Goal: Navigation & Orientation: Understand site structure

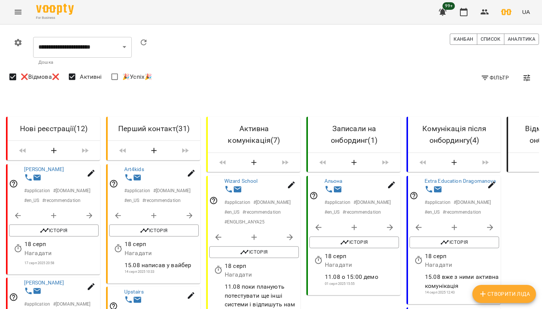
select select "**********"
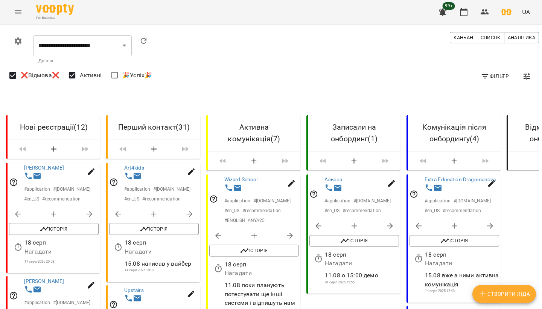
click at [3, 10] on div "For Business 99+ UA" at bounding box center [271, 12] width 542 height 24
click at [22, 12] on icon "Menu" at bounding box center [18, 12] width 9 height 9
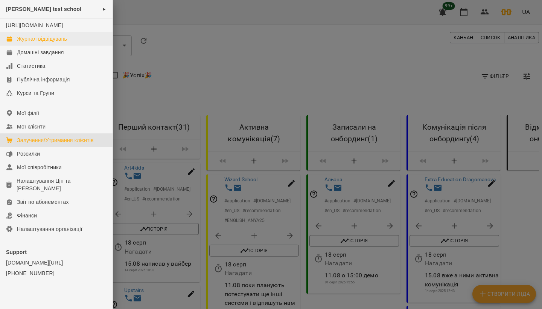
click at [21, 43] on div "Журнал відвідувань" at bounding box center [42, 39] width 50 height 8
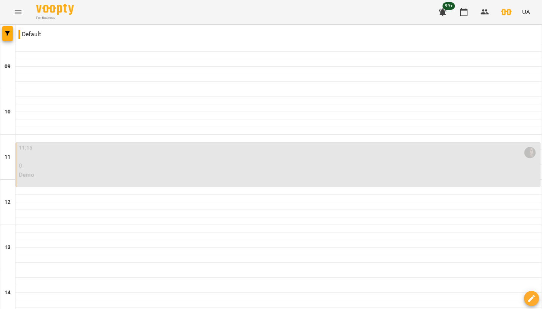
click at [15, 4] on button "Menu" at bounding box center [18, 12] width 18 height 18
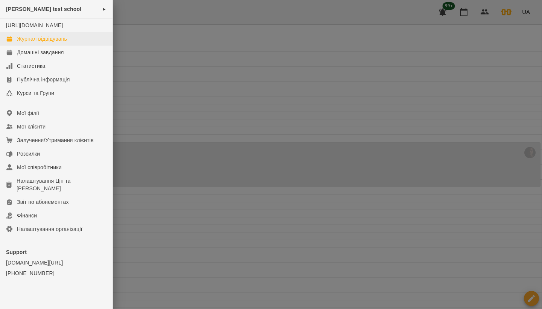
drag, startPoint x: 70, startPoint y: 47, endPoint x: 53, endPoint y: 47, distance: 16.9
click at [70, 46] on link "Журнал відвідувань" at bounding box center [56, 39] width 113 height 14
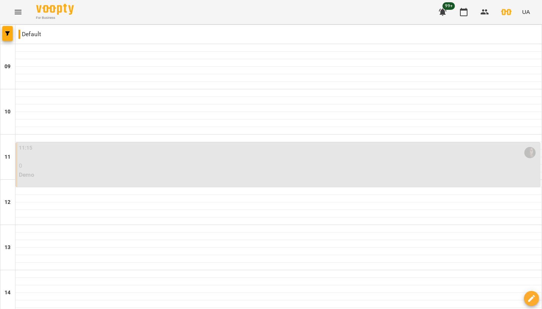
scroll to position [142, 0]
click at [8, 33] on icon "button" at bounding box center [7, 33] width 5 height 5
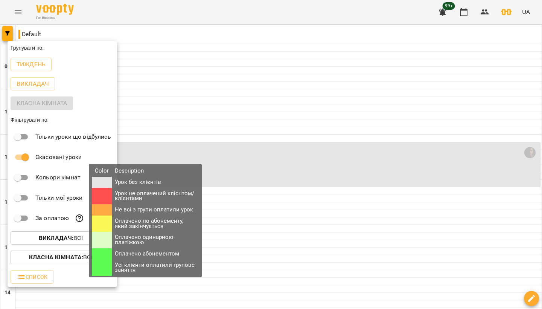
click at [80, 218] on icon at bounding box center [80, 218] width 8 height 8
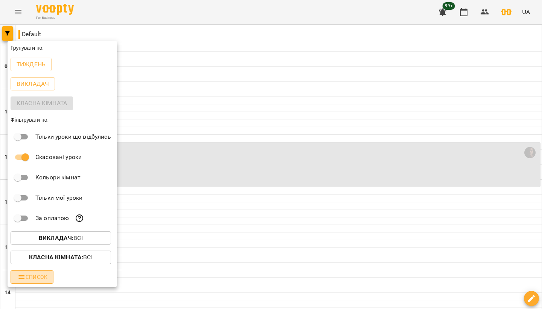
click at [44, 280] on span "Список" at bounding box center [32, 276] width 31 height 9
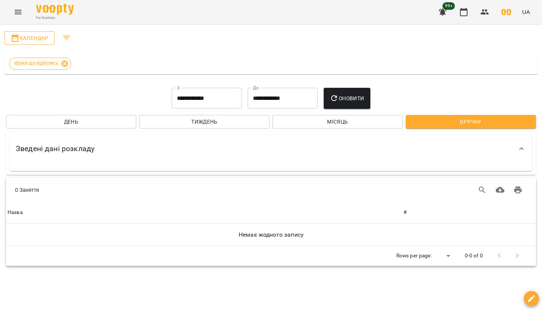
click at [40, 34] on span "Календар" at bounding box center [30, 37] width 38 height 9
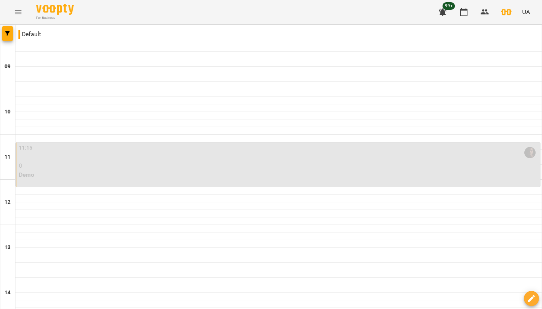
click at [21, 17] on button "Menu" at bounding box center [18, 12] width 18 height 18
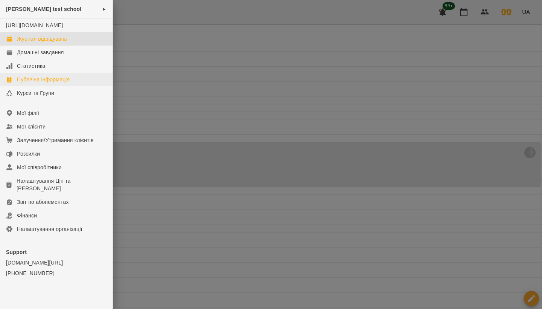
click at [61, 83] on div "Публічна інформація" at bounding box center [43, 80] width 53 height 8
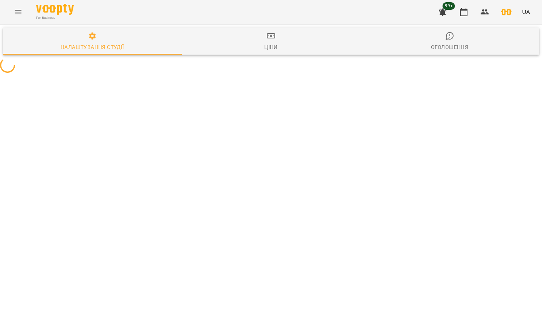
select select "**********"
select select "**"
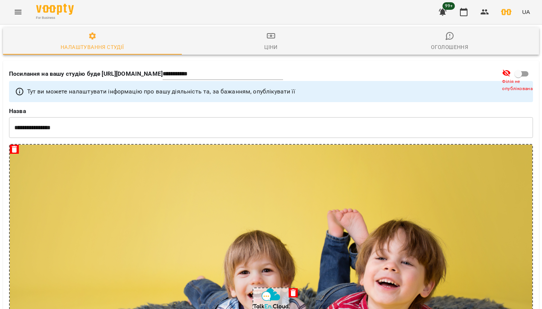
scroll to position [994, 0]
click at [17, 12] on icon "Menu" at bounding box center [18, 12] width 7 height 5
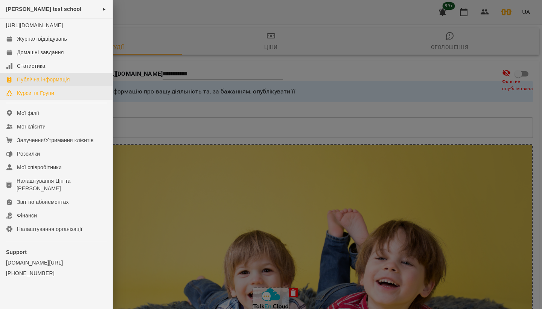
click at [42, 97] on div "Курси та Групи" at bounding box center [35, 93] width 37 height 8
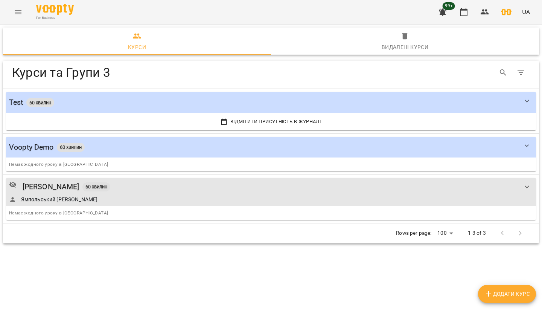
click at [20, 21] on div "For Business 99+ UA" at bounding box center [271, 12] width 542 height 24
click at [21, 14] on icon "Menu" at bounding box center [18, 12] width 7 height 5
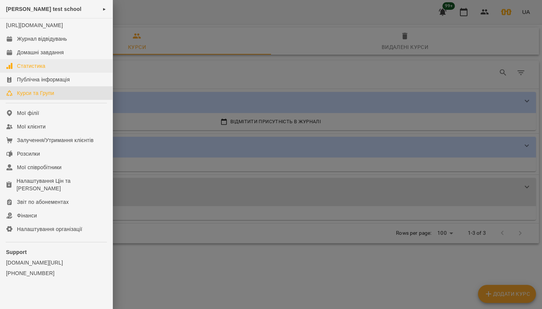
click at [29, 70] on div "Статистика" at bounding box center [31, 66] width 29 height 8
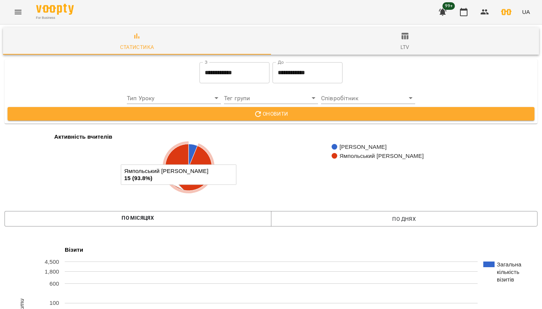
click at [21, 13] on icon "Menu" at bounding box center [18, 12] width 9 height 9
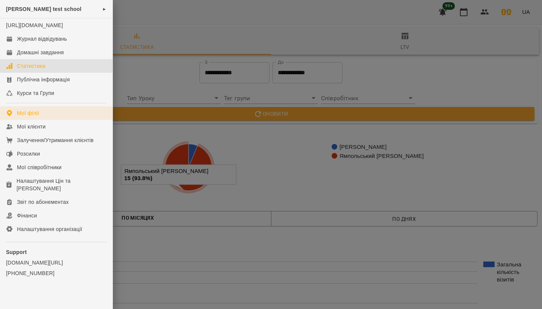
click at [38, 117] on div "Мої філії" at bounding box center [28, 113] width 22 height 8
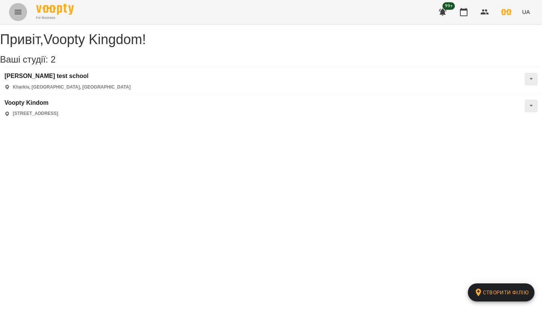
click at [19, 14] on icon "Menu" at bounding box center [18, 12] width 7 height 5
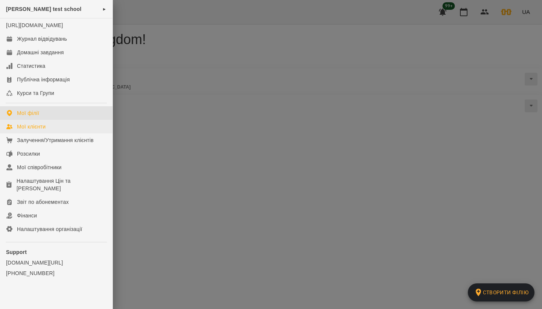
click at [37, 133] on link "Мої клієнти" at bounding box center [56, 127] width 113 height 14
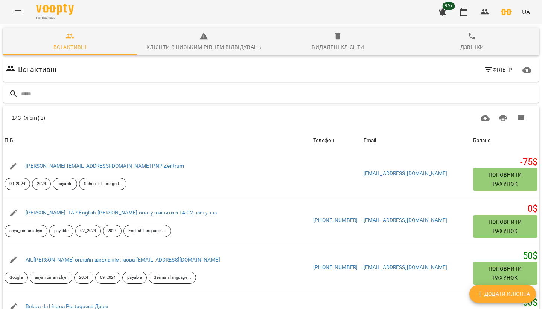
scroll to position [250, 0]
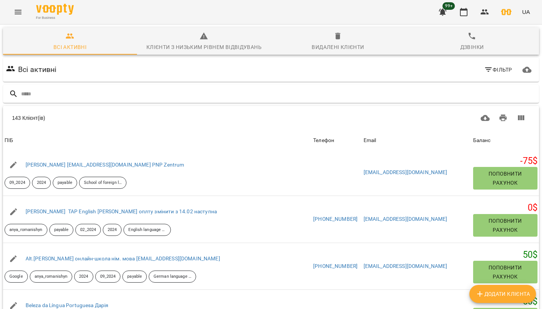
click at [201, 41] on span "Клієнти з низьким рівнем відвідувань" at bounding box center [204, 42] width 125 height 20
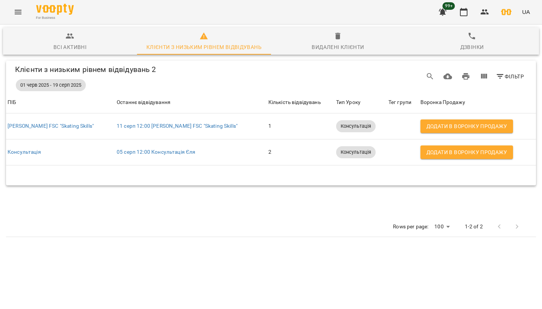
click at [336, 38] on icon "button" at bounding box center [337, 36] width 5 height 7
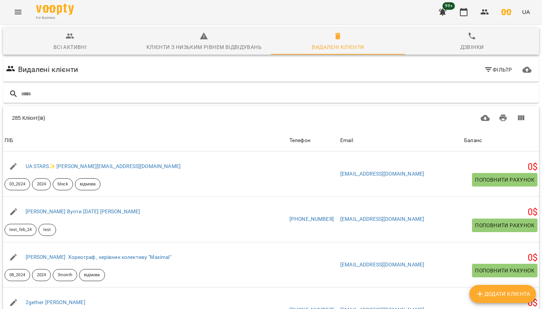
click at [192, 41] on span "Клієнти з низьким рівнем відвідувань" at bounding box center [204, 42] width 125 height 20
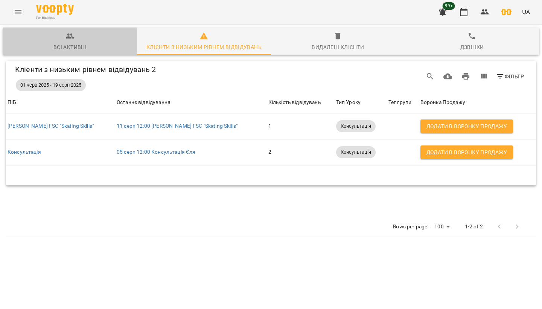
click at [82, 42] on span "Всі активні" at bounding box center [70, 42] width 125 height 20
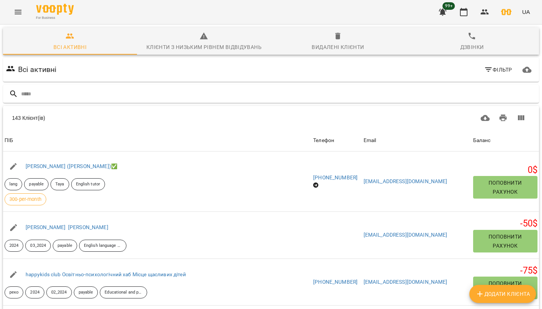
scroll to position [0, 0]
click at [18, 20] on button "Menu" at bounding box center [18, 12] width 18 height 18
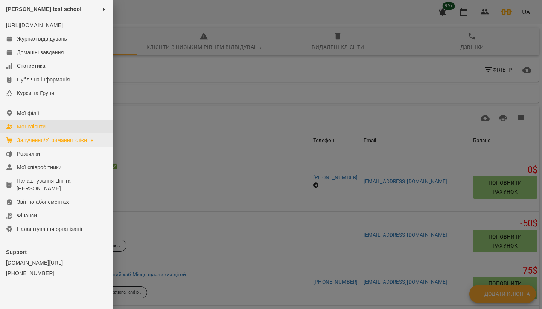
click at [56, 142] on link "Залучення/Утримання клієнтів" at bounding box center [56, 140] width 113 height 14
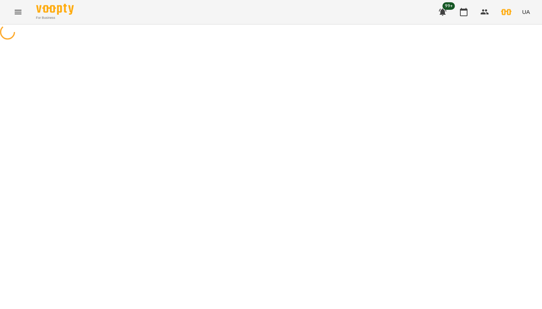
select select "**********"
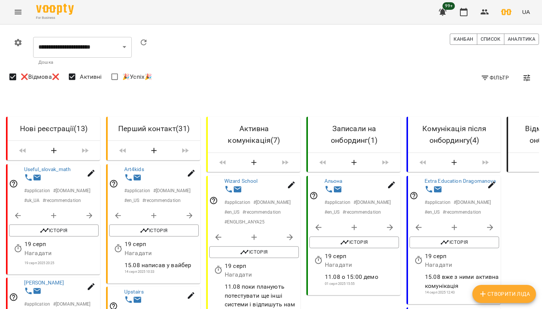
click at [20, 22] on div "For Business 99+ UA" at bounding box center [271, 12] width 542 height 24
click at [21, 15] on icon "Menu" at bounding box center [18, 12] width 9 height 9
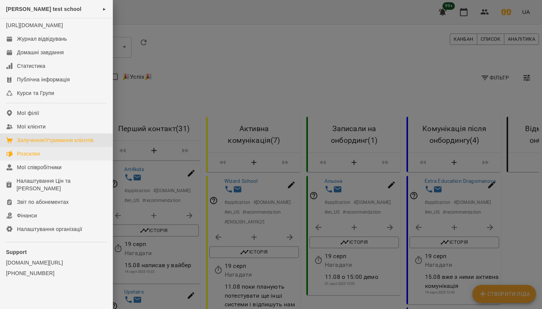
click at [33, 157] on div "Розсилки" at bounding box center [28, 154] width 23 height 8
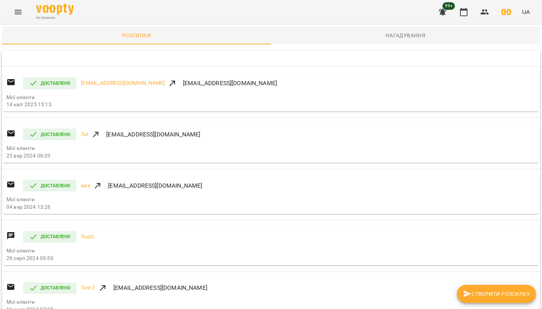
click at [346, 31] on span "Нагадування" at bounding box center [405, 35] width 260 height 9
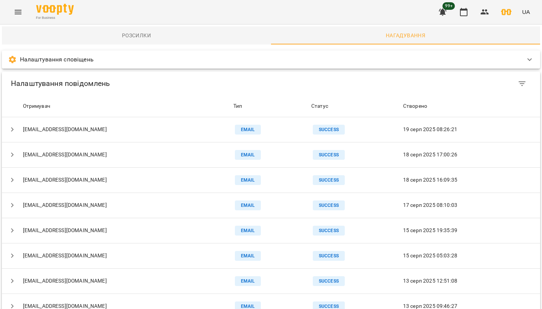
click at [21, 15] on icon "Menu" at bounding box center [18, 12] width 9 height 9
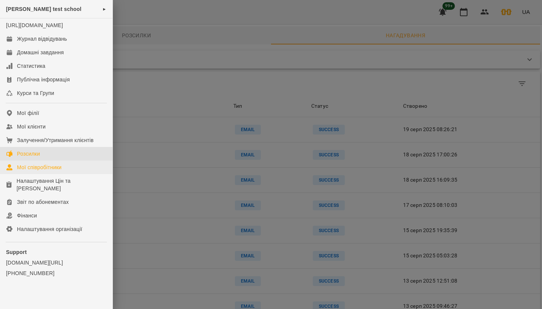
click at [55, 171] on div "Мої співробітники" at bounding box center [39, 167] width 45 height 8
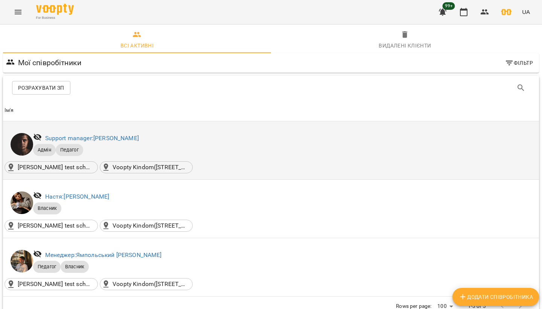
scroll to position [40, 0]
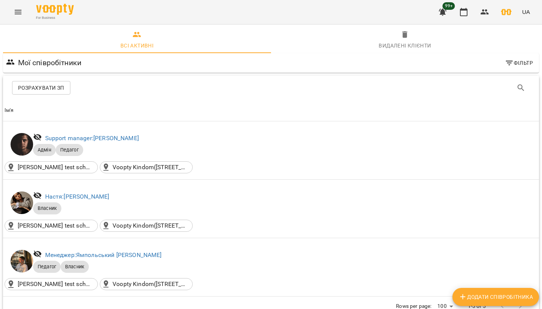
click at [24, 83] on span "Розрахувати ЗП" at bounding box center [41, 87] width 46 height 9
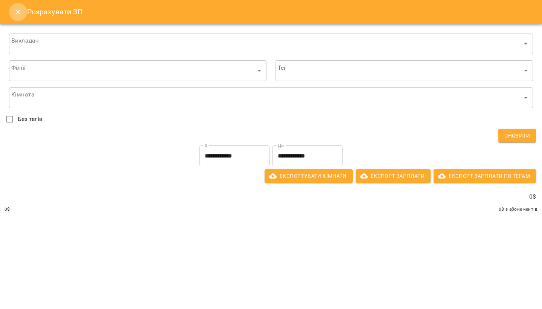
click at [19, 10] on icon "Close" at bounding box center [18, 12] width 9 height 9
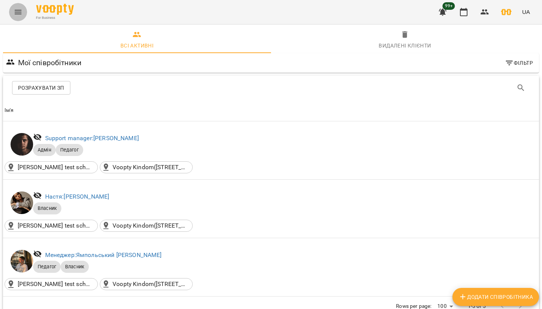
click at [19, 10] on icon "Menu" at bounding box center [18, 12] width 7 height 5
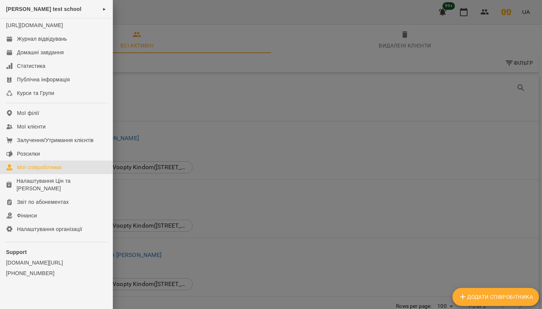
click at [202, 140] on div at bounding box center [271, 154] width 542 height 309
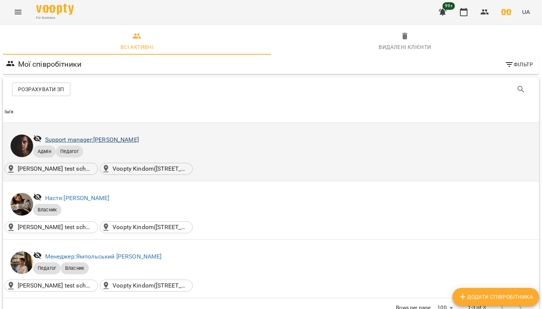
scroll to position [0, 0]
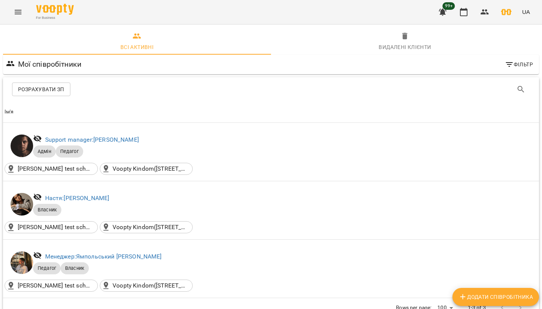
click at [49, 91] on span "Розрахувати ЗП" at bounding box center [41, 89] width 46 height 9
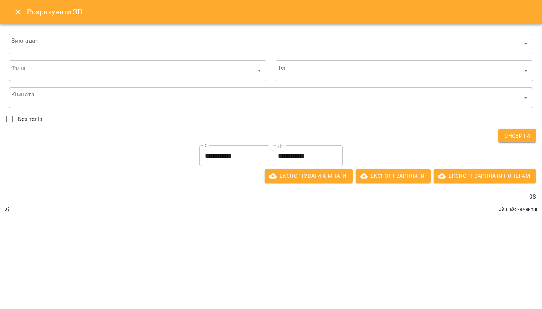
click at [311, 114] on div "Філіїї ​ ​ Тег ​ ​ Кімната ​ ​ Без тегів Оновити" at bounding box center [271, 99] width 530 height 85
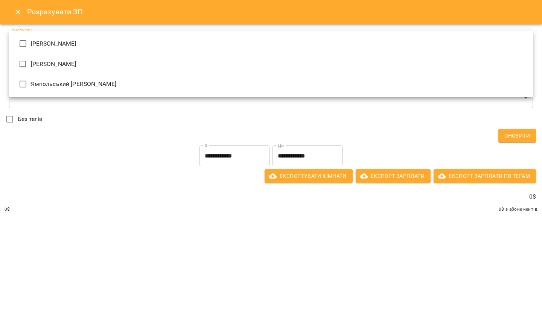
click at [300, 46] on body "For Business 99+ UA Всі активні Видалені клієнти Мої співробітники Фільтр Розра…" at bounding box center [271, 174] width 542 height 348
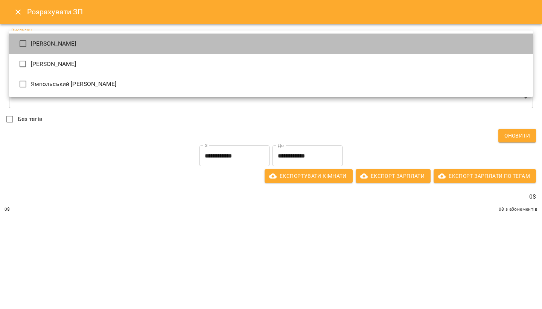
click at [277, 53] on li "[PERSON_NAME]" at bounding box center [271, 43] width 524 height 20
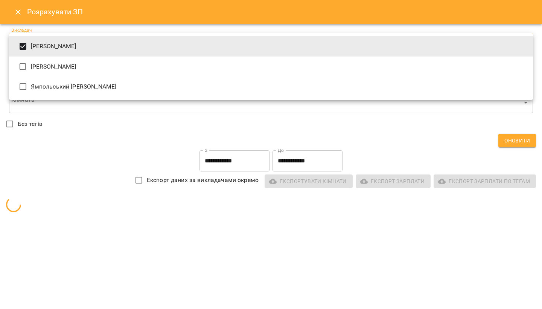
type input "**********"
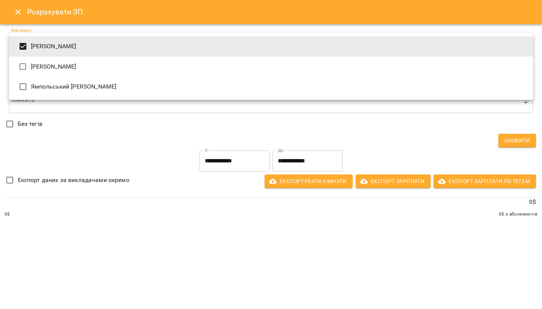
click at [225, 227] on div at bounding box center [271, 154] width 542 height 309
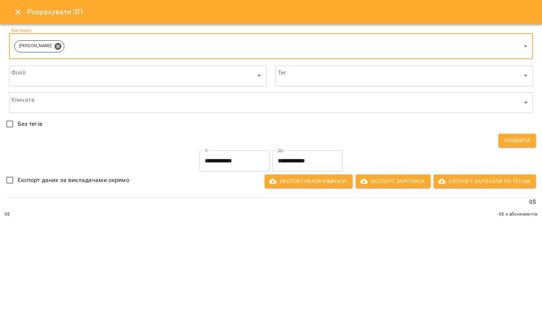
click at [236, 164] on input "**********" at bounding box center [234, 160] width 70 height 21
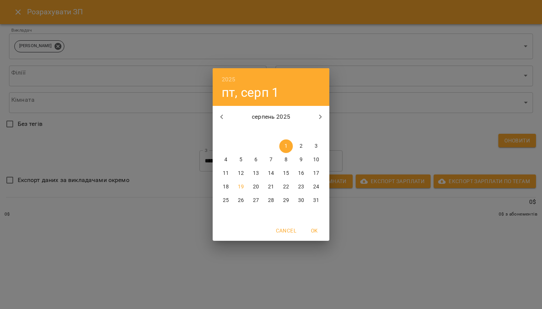
click at [224, 113] on icon "button" at bounding box center [221, 116] width 9 height 9
click at [222, 116] on icon "button" at bounding box center [221, 116] width 9 height 9
click at [314, 146] on span "1" at bounding box center [316, 146] width 14 height 8
type input "**********"
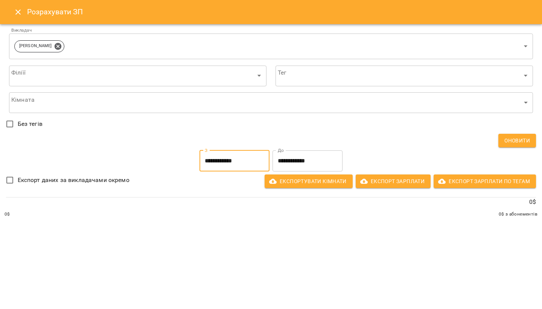
click at [306, 159] on input "**********" at bounding box center [307, 160] width 70 height 21
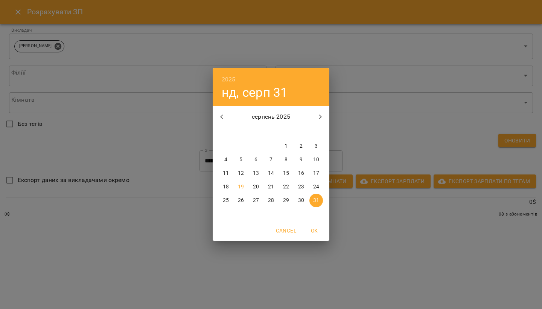
click at [227, 114] on button "button" at bounding box center [222, 117] width 18 height 18
click at [226, 114] on button "button" at bounding box center [222, 117] width 18 height 18
click at [222, 212] on span "30" at bounding box center [226, 214] width 14 height 8
type input "**********"
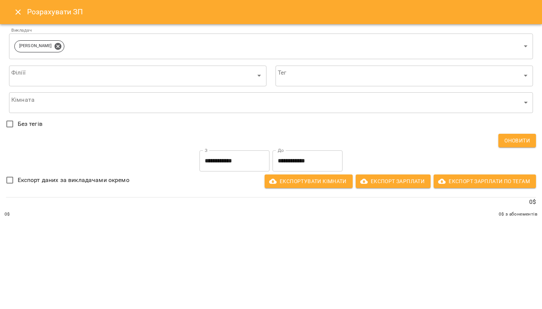
click at [327, 249] on div "**********" at bounding box center [271, 154] width 542 height 309
click at [15, 15] on icon "Close" at bounding box center [18, 12] width 9 height 9
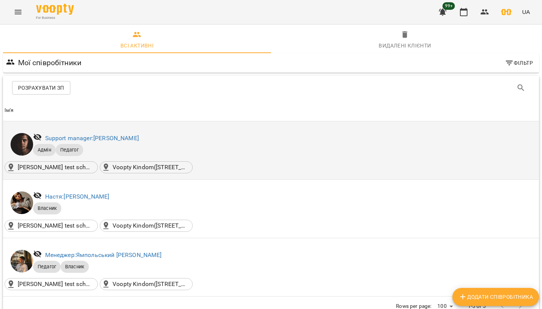
scroll to position [40, 0]
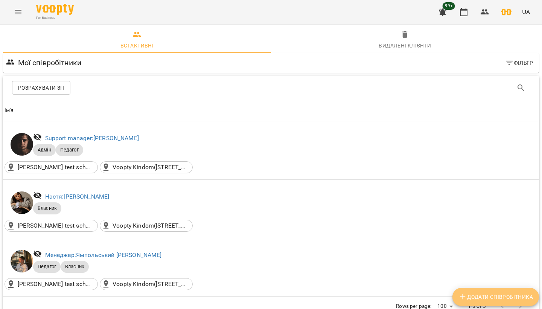
click at [506, 297] on span "Додати співробітника" at bounding box center [495, 296] width 75 height 9
select select "**"
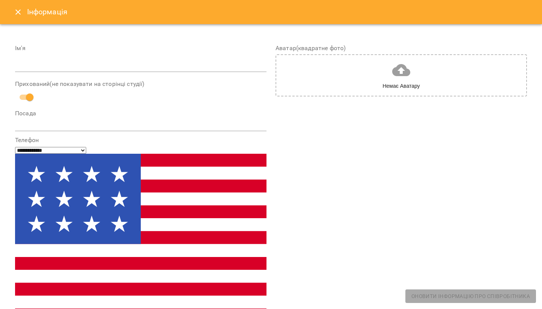
scroll to position [0, 0]
click at [19, 11] on icon "Close" at bounding box center [18, 12] width 9 height 9
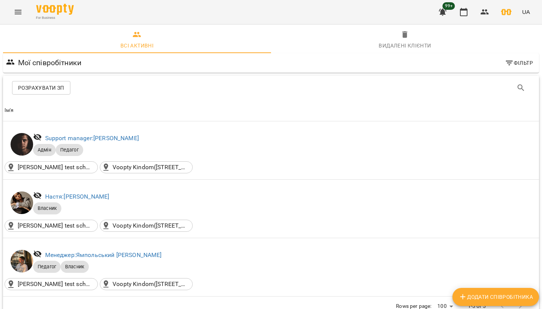
click at [19, 11] on icon "Menu" at bounding box center [18, 12] width 7 height 5
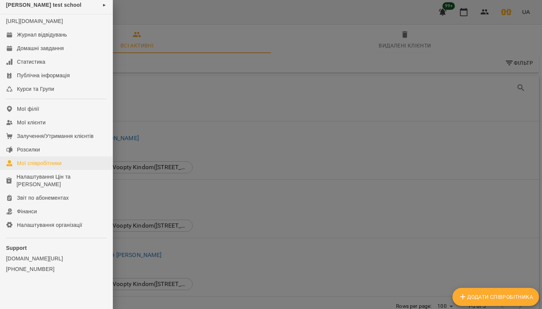
scroll to position [12, 0]
click at [33, 181] on div "Налаштування Цін та [PERSON_NAME]" at bounding box center [62, 180] width 90 height 15
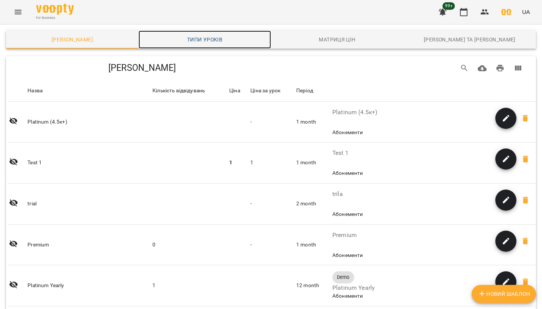
click at [193, 34] on link "Типи уроків" at bounding box center [204, 39] width 132 height 18
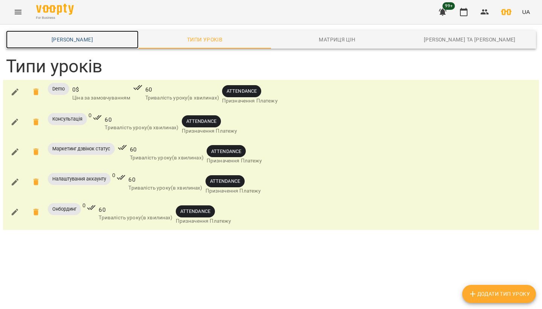
click at [93, 43] on span "[PERSON_NAME]" at bounding box center [72, 39] width 123 height 9
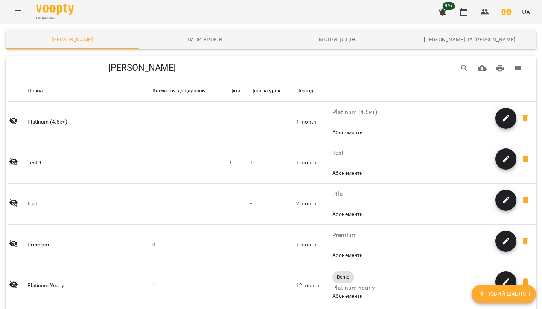
click at [509, 298] on span "Новий Шаблон" at bounding box center [504, 293] width 52 height 9
select select "*****"
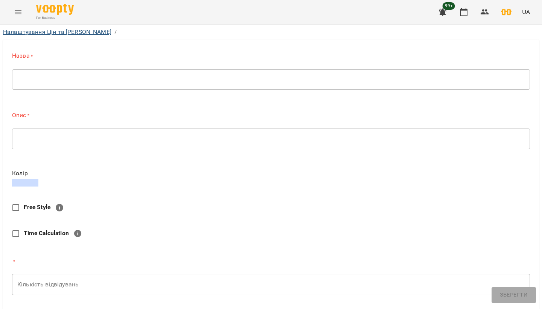
click at [37, 32] on link "Налаштування Цін та [PERSON_NAME]" at bounding box center [57, 31] width 108 height 7
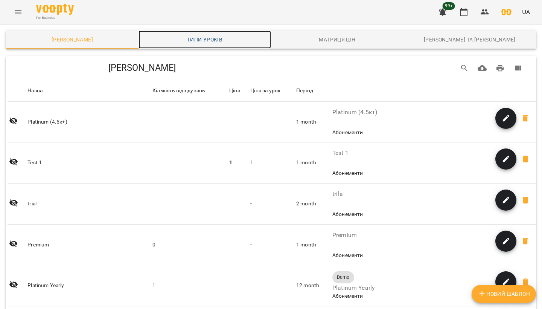
click at [228, 38] on span "Типи уроків" at bounding box center [204, 39] width 123 height 9
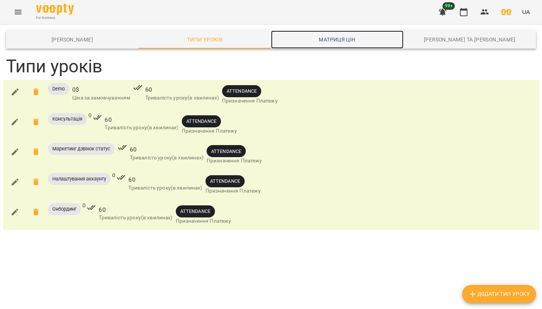
click at [350, 41] on span "Матриця цін" at bounding box center [336, 39] width 123 height 9
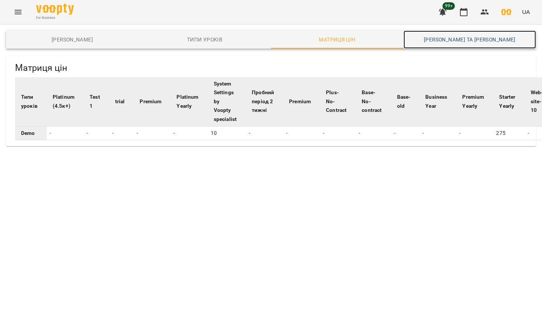
click at [473, 42] on span "[PERSON_NAME] та [PERSON_NAME]" at bounding box center [469, 39] width 123 height 9
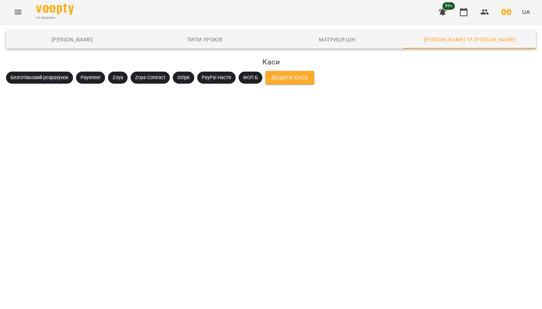
click at [46, 75] on span "Безготівковий розрахунок" at bounding box center [39, 77] width 67 height 7
click at [311, 33] on link "Матриця цін" at bounding box center [337, 39] width 132 height 18
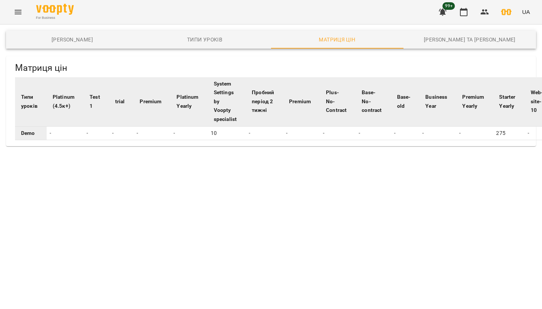
click at [20, 18] on button "Menu" at bounding box center [18, 12] width 18 height 18
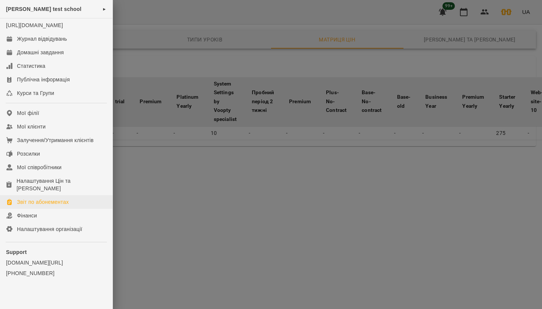
click at [40, 205] on div "Звіт по абонементах" at bounding box center [43, 202] width 52 height 8
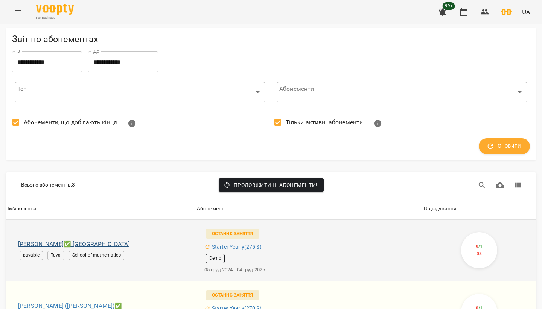
scroll to position [55, 0]
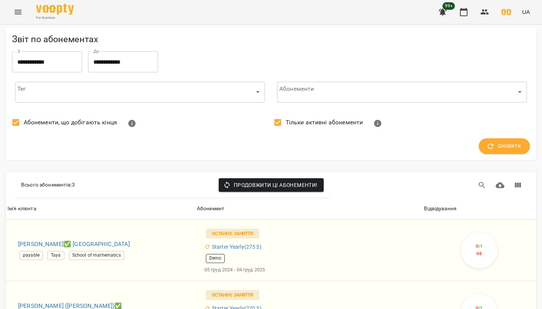
click at [19, 12] on icon "Menu" at bounding box center [18, 12] width 9 height 9
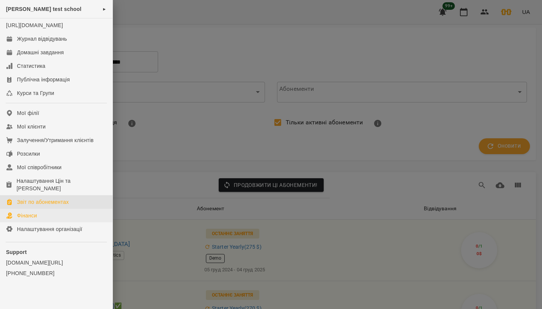
click at [50, 222] on link "Фінанси" at bounding box center [56, 215] width 113 height 14
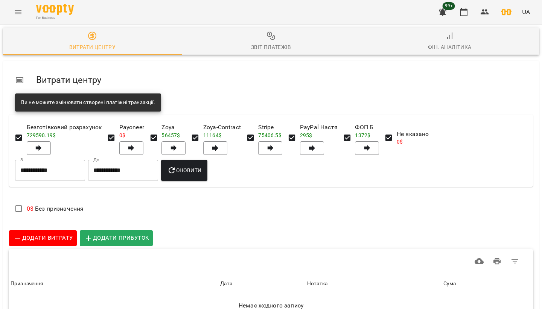
scroll to position [38, 0]
click at [18, 11] on icon "Menu" at bounding box center [18, 12] width 7 height 5
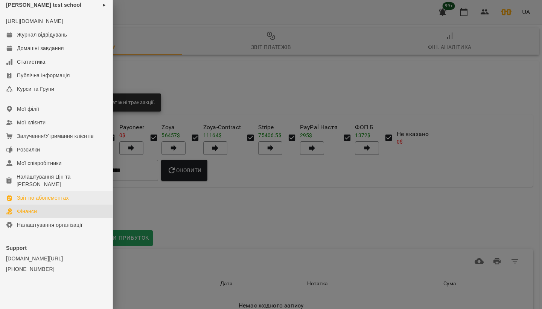
scroll to position [12, 0]
click at [88, 224] on link "Налаштування організації" at bounding box center [56, 225] width 113 height 14
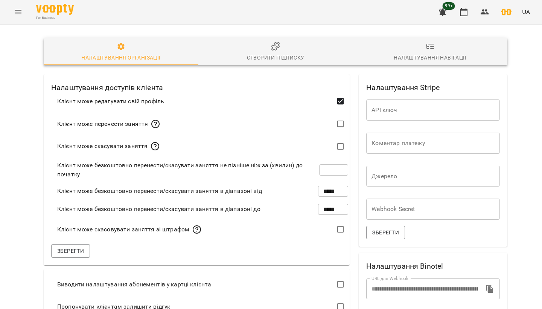
click at [298, 53] on div "Створити підписку" at bounding box center [276, 57] width 58 height 9
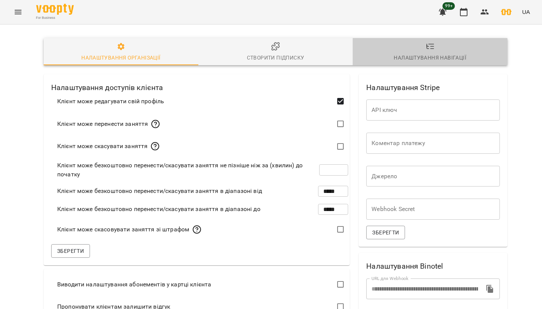
click at [453, 52] on span "Налаштування навігації" at bounding box center [430, 52] width 146 height 20
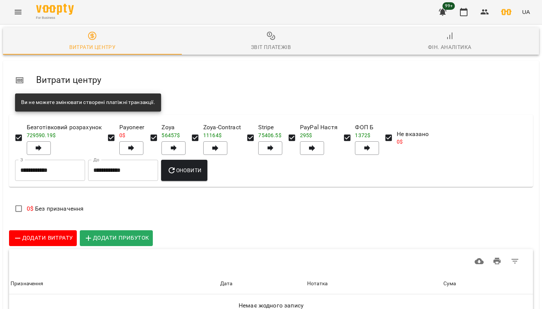
click at [90, 40] on icon "button" at bounding box center [92, 35] width 9 height 9
click at [18, 13] on icon "Menu" at bounding box center [18, 12] width 9 height 9
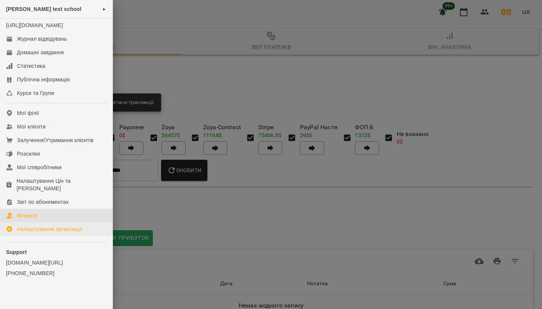
click at [55, 233] on div "Налаштування організації" at bounding box center [49, 229] width 65 height 8
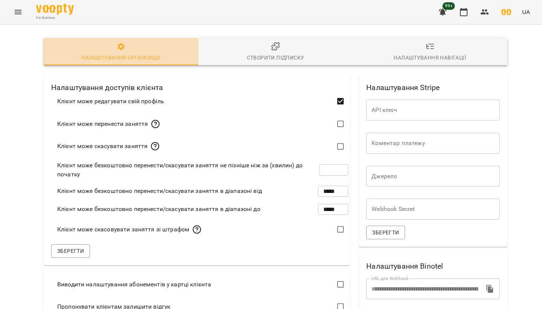
drag, startPoint x: 174, startPoint y: 59, endPoint x: 109, endPoint y: 58, distance: 65.1
click at [109, 58] on span "Налаштування організації" at bounding box center [121, 52] width 146 height 20
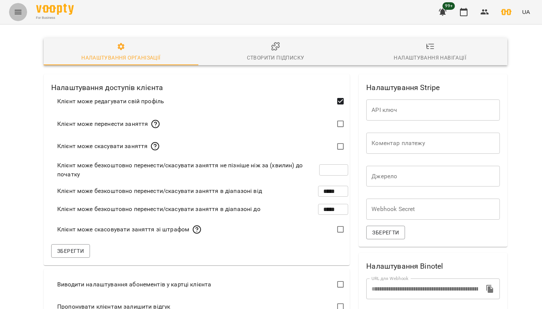
click at [18, 18] on button "Menu" at bounding box center [18, 12] width 18 height 18
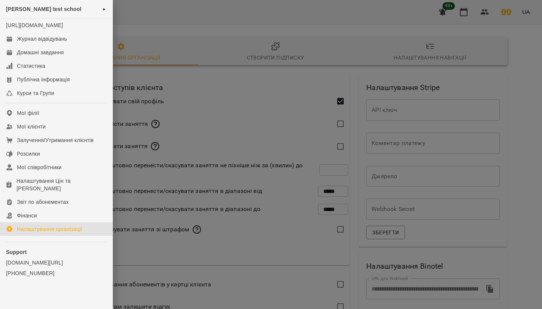
click at [134, 60] on div at bounding box center [271, 154] width 542 height 309
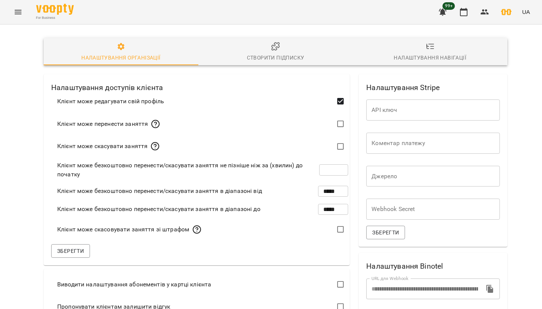
click at [16, 14] on icon "Menu" at bounding box center [18, 12] width 9 height 9
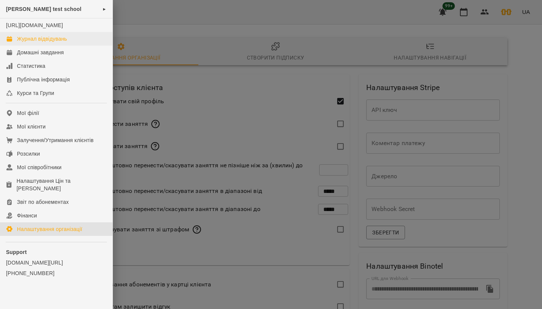
click at [35, 43] on div "Журнал відвідувань" at bounding box center [42, 39] width 50 height 8
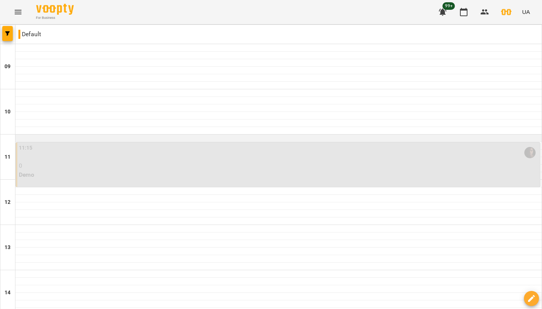
scroll to position [196, 0]
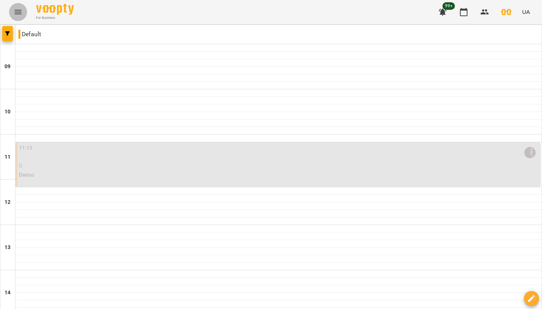
click at [13, 10] on button "Menu" at bounding box center [18, 12] width 18 height 18
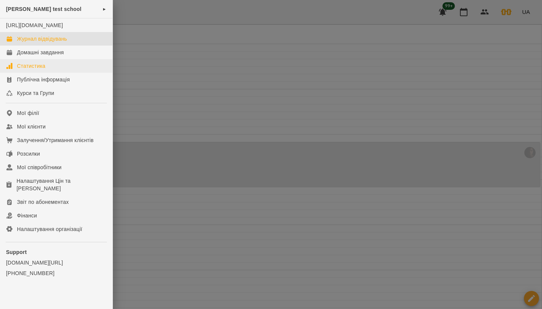
click at [38, 73] on link "Статистика" at bounding box center [56, 66] width 113 height 14
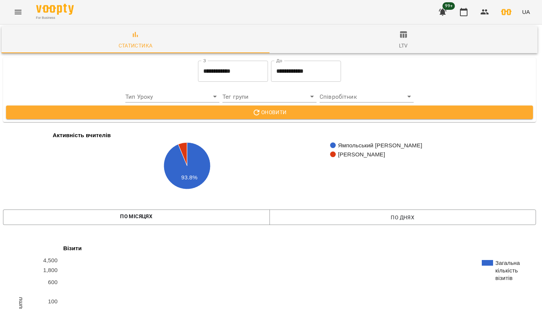
scroll to position [274, 2]
click at [13, 9] on button "Menu" at bounding box center [18, 12] width 18 height 18
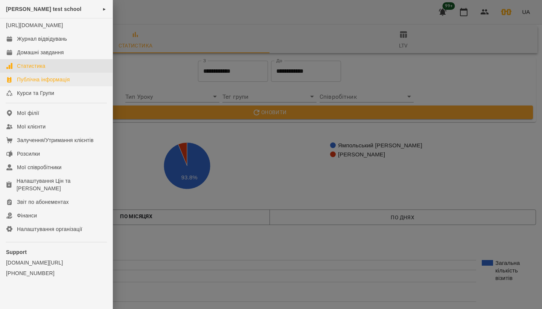
click at [40, 83] on div "Публічна інформація" at bounding box center [43, 80] width 53 height 8
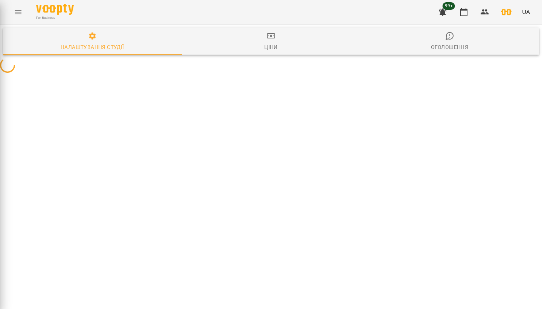
select select "**********"
select select "**"
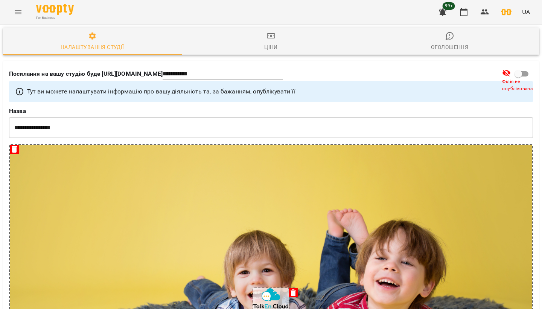
scroll to position [302, 0]
click at [18, 10] on icon "Menu" at bounding box center [18, 12] width 9 height 9
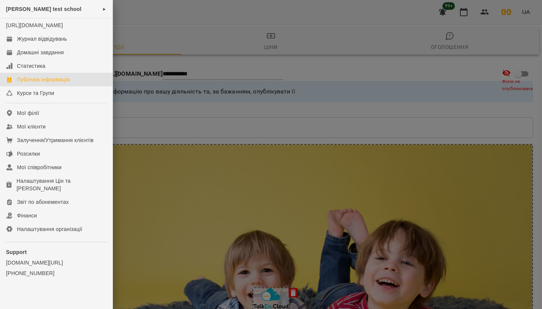
click at [278, 249] on div at bounding box center [271, 154] width 542 height 309
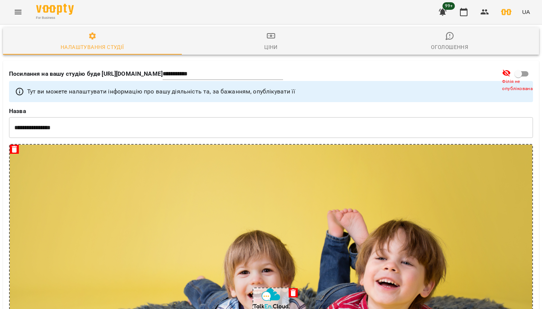
scroll to position [0, 0]
